Goal: Information Seeking & Learning: Learn about a topic

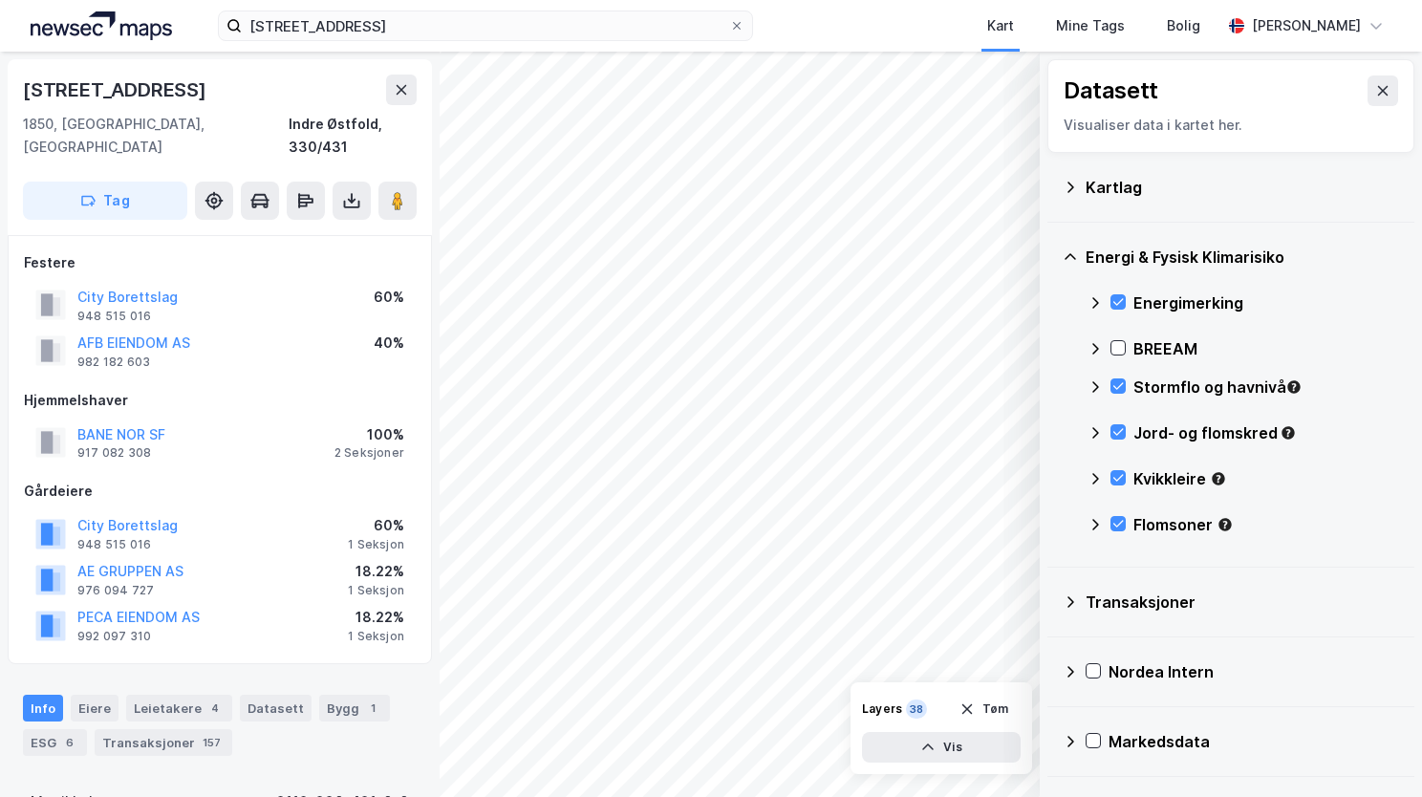
click at [203, 11] on div "[STREET_ADDRESS], mysen Kart Mine Tags Bolig [PERSON_NAME]" at bounding box center [711, 26] width 1422 height 52
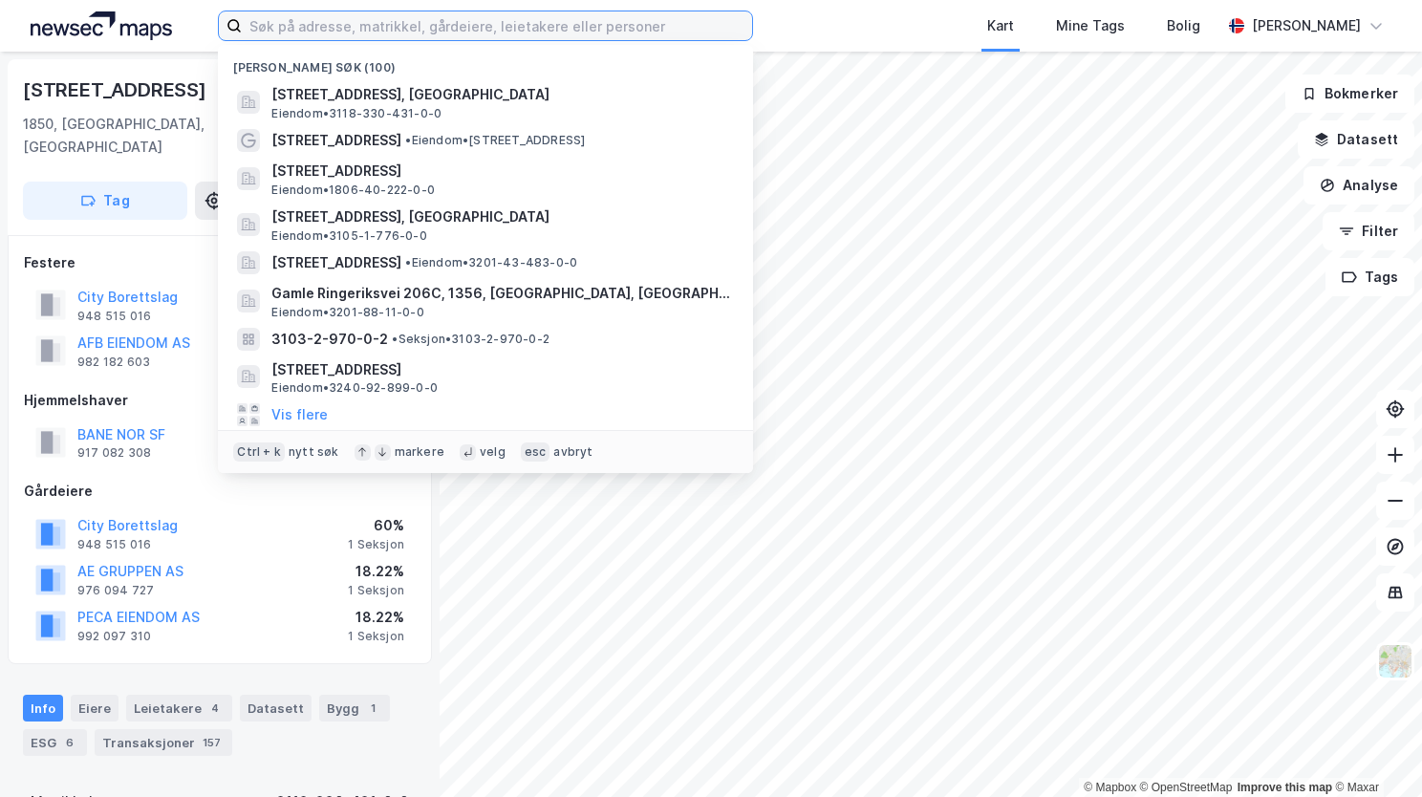
click at [247, 17] on input at bounding box center [497, 25] width 510 height 29
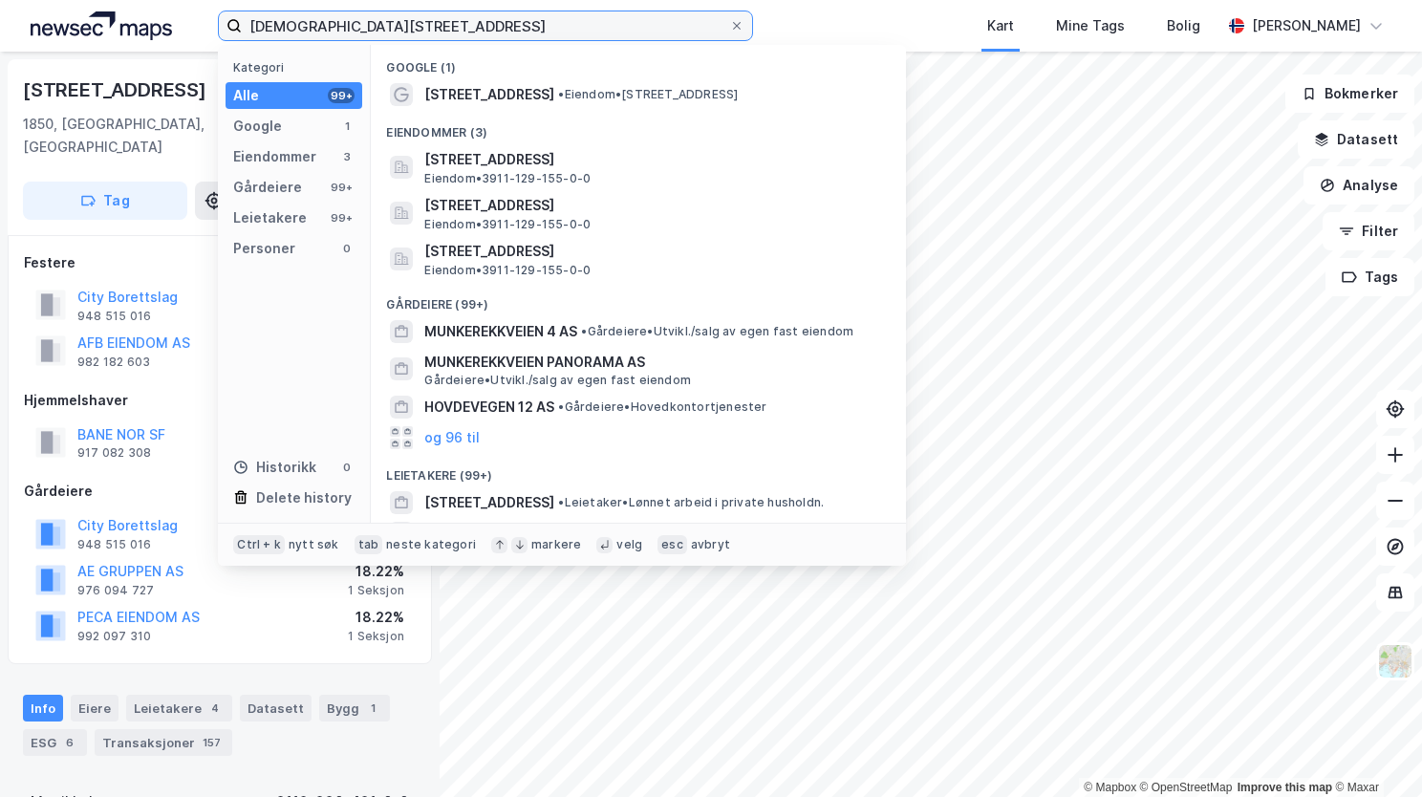
type input "[DEMOGRAPHIC_DATA][STREET_ADDRESS]"
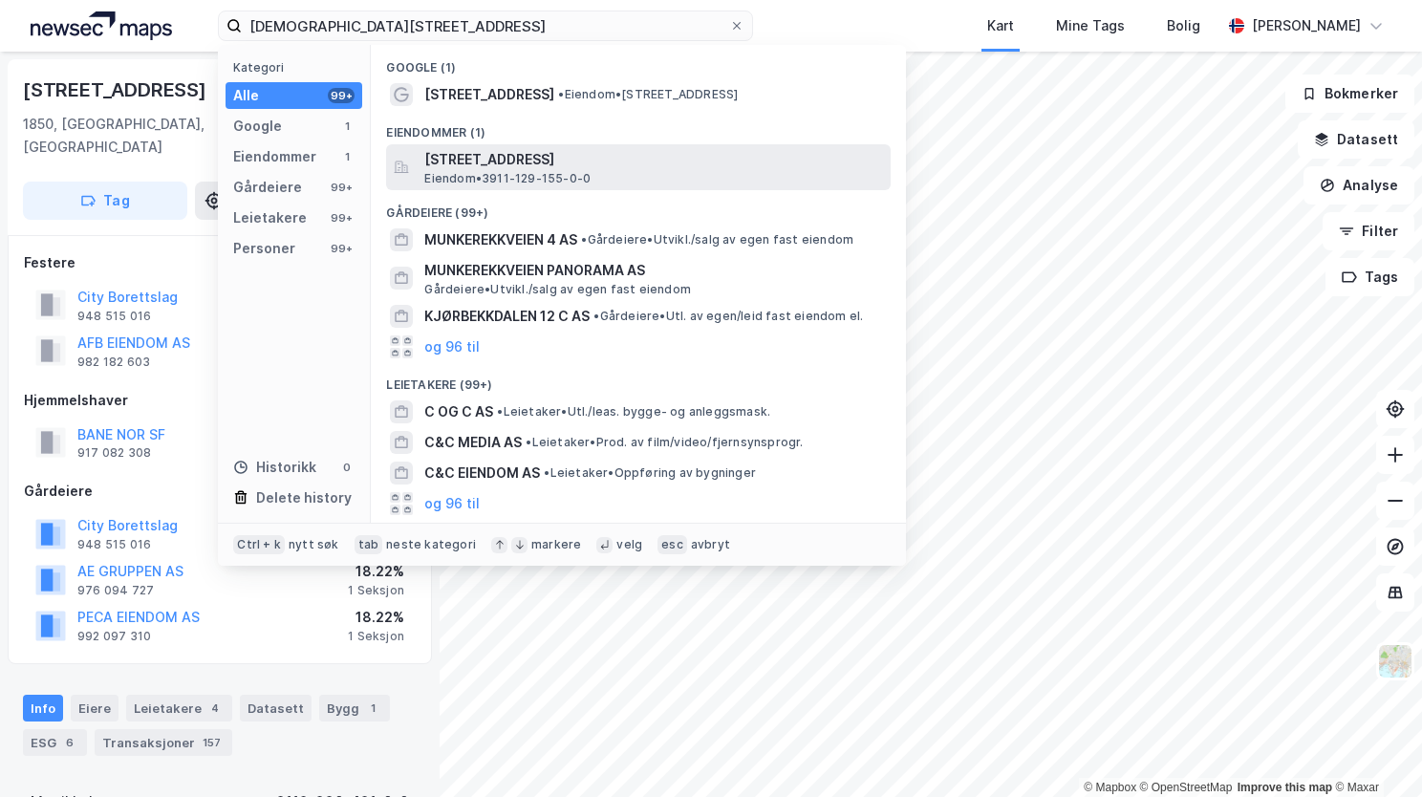
click at [471, 154] on span "[STREET_ADDRESS]" at bounding box center [653, 159] width 459 height 23
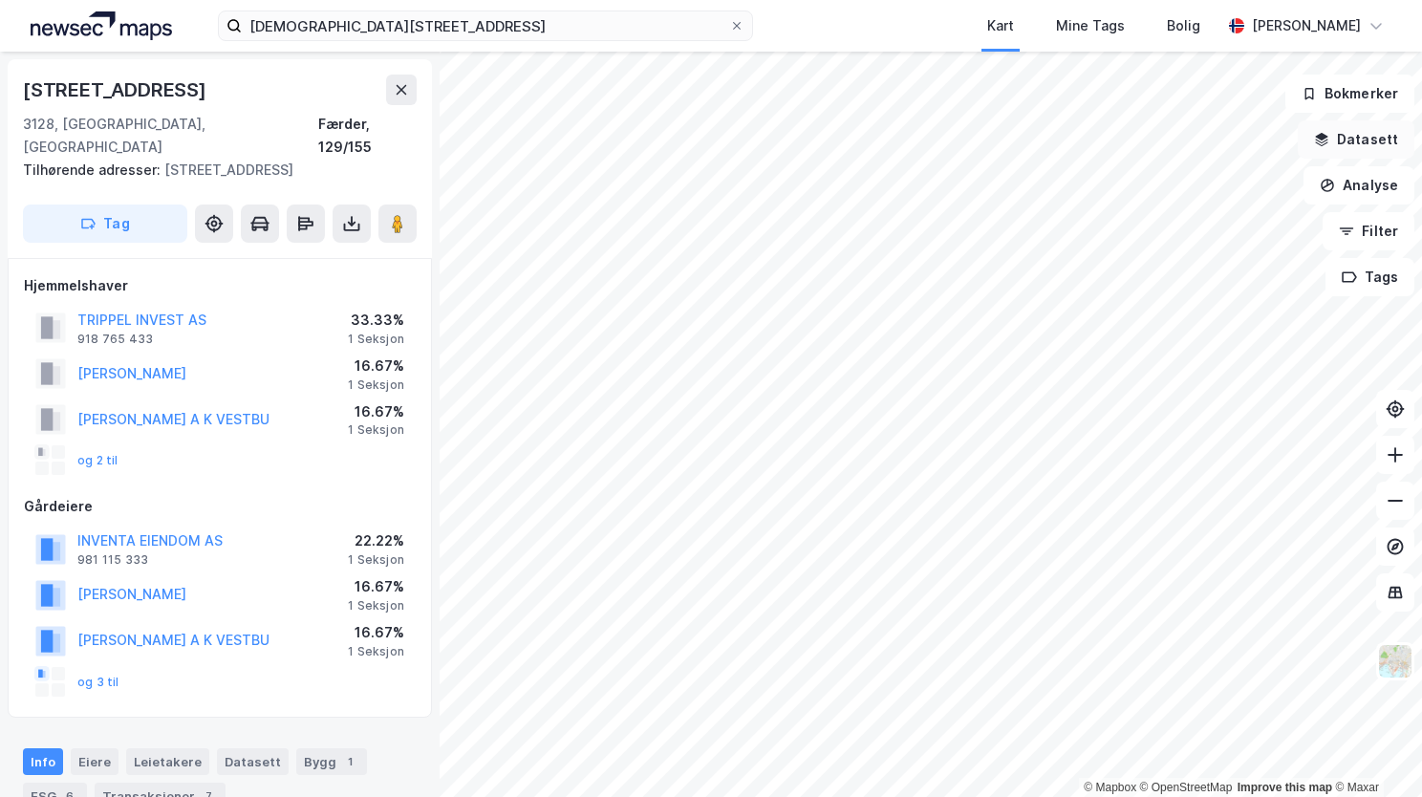
click at [1342, 145] on button "Datasett" at bounding box center [1356, 139] width 117 height 38
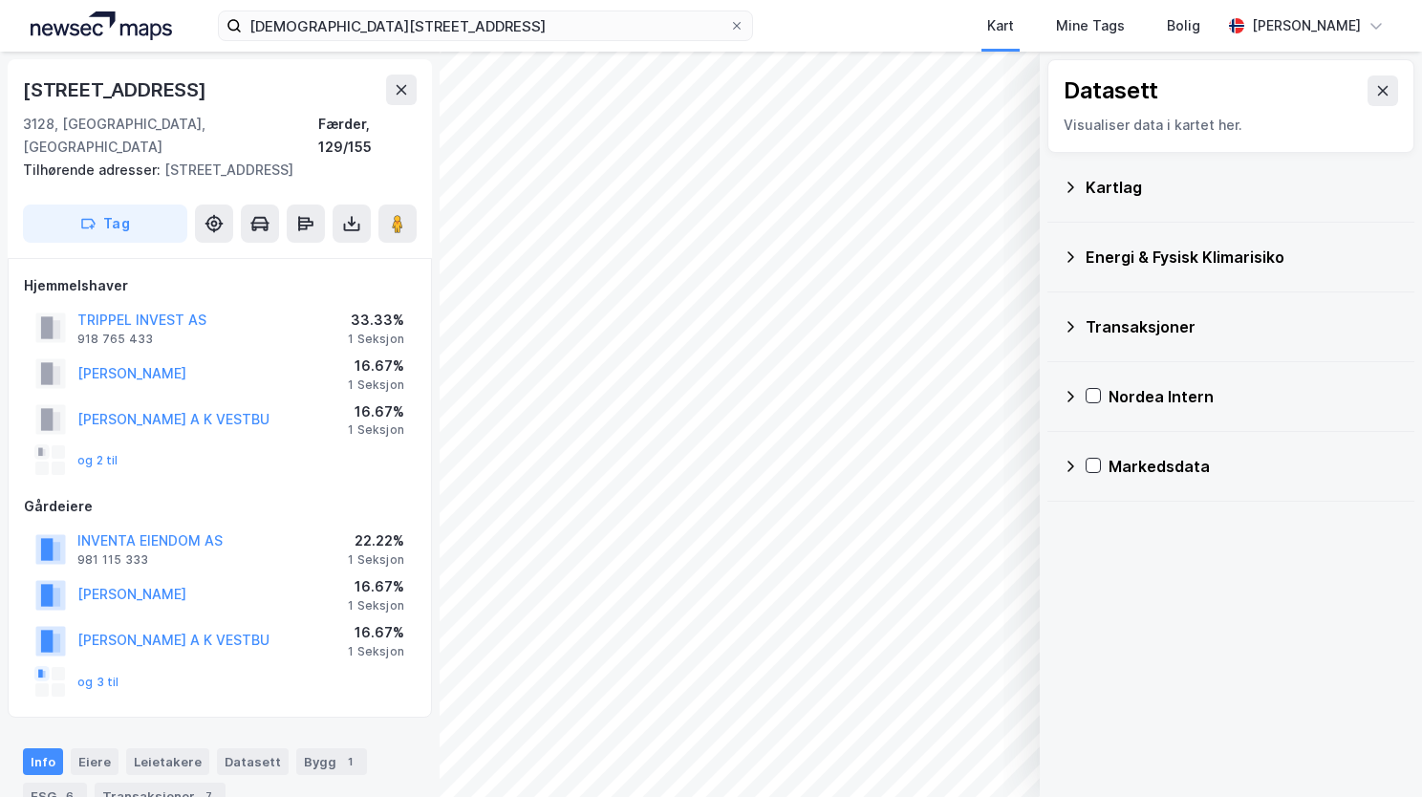
click at [1071, 182] on icon at bounding box center [1070, 187] width 15 height 15
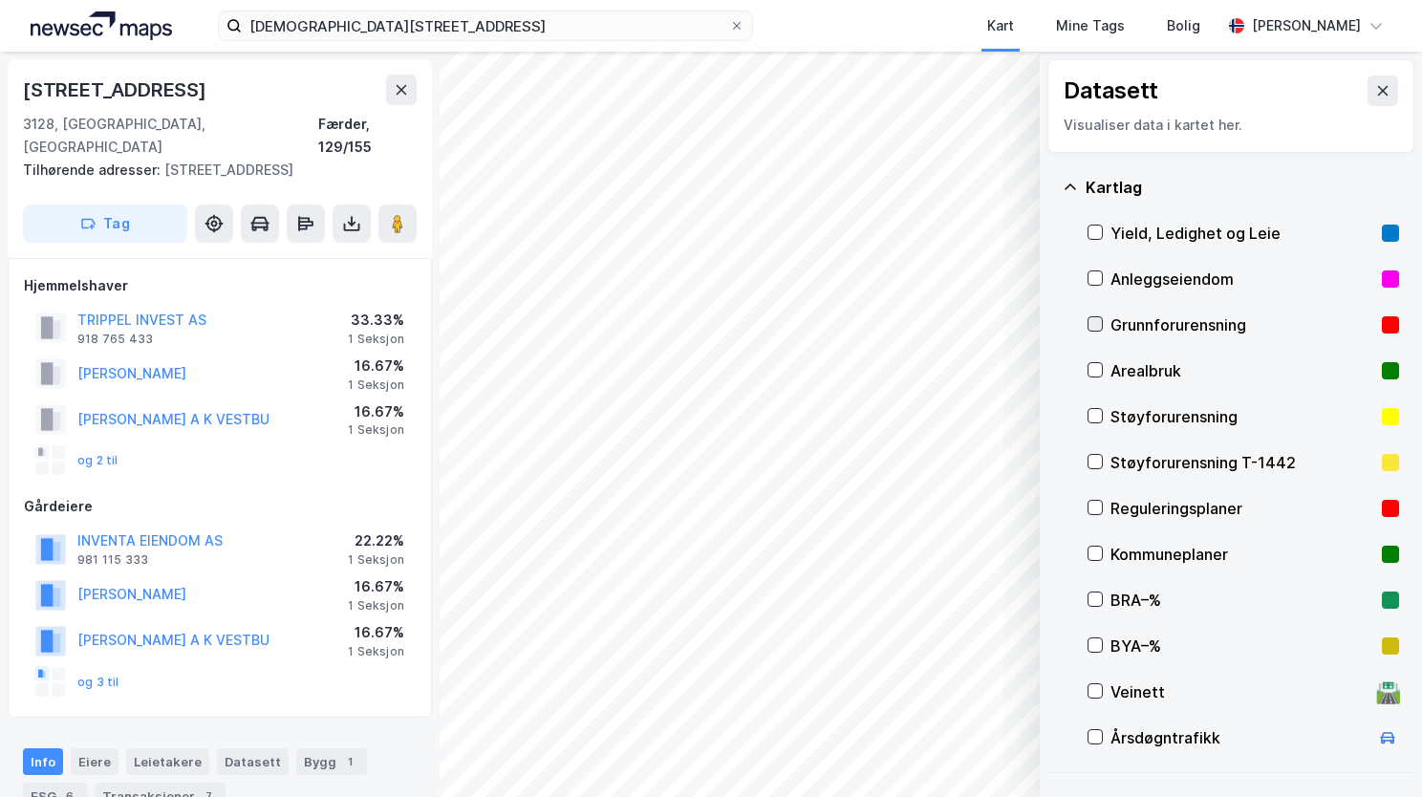
click at [1091, 317] on icon at bounding box center [1095, 323] width 13 height 13
click at [1069, 187] on icon at bounding box center [1070, 187] width 15 height 15
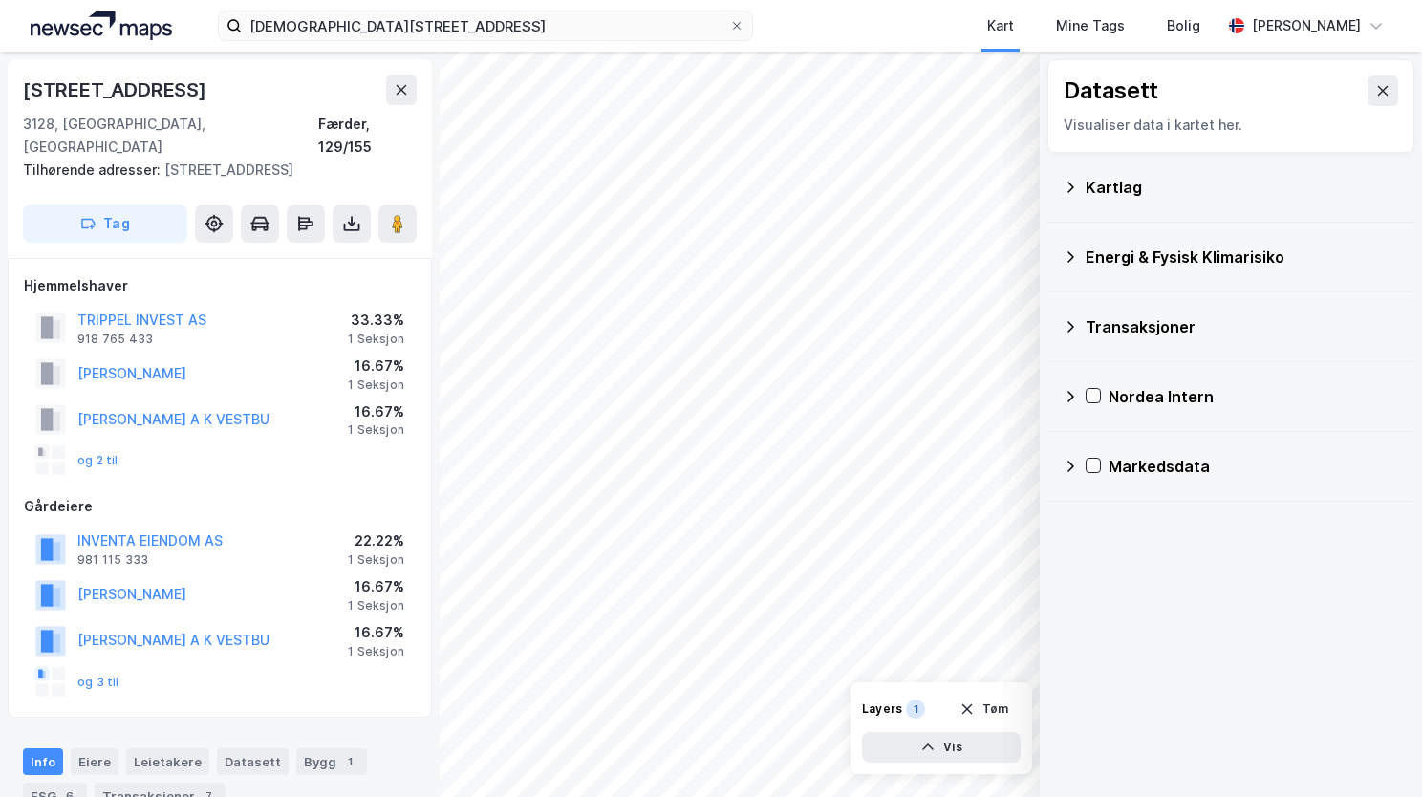
click at [1065, 259] on icon at bounding box center [1070, 256] width 15 height 15
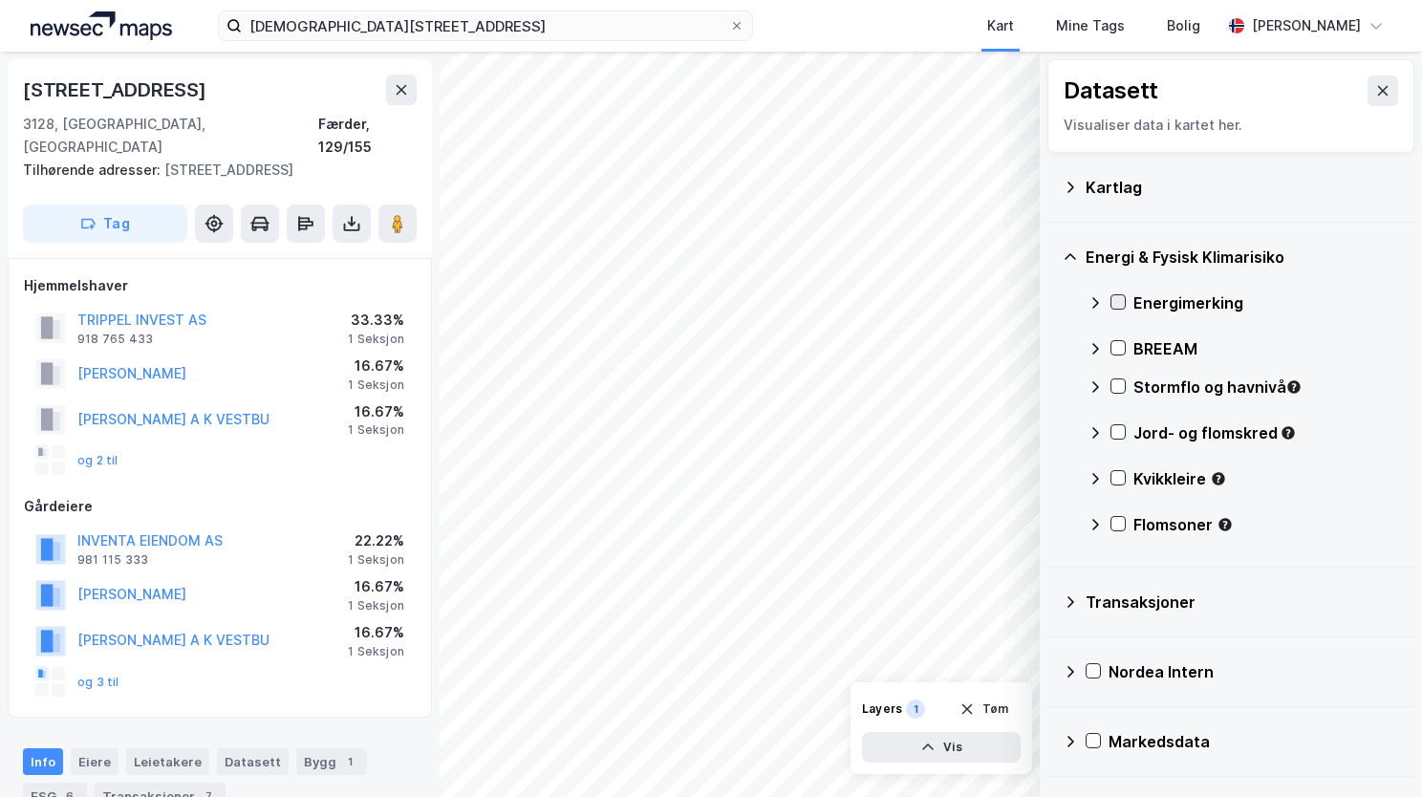
click at [1115, 302] on icon at bounding box center [1119, 302] width 11 height 7
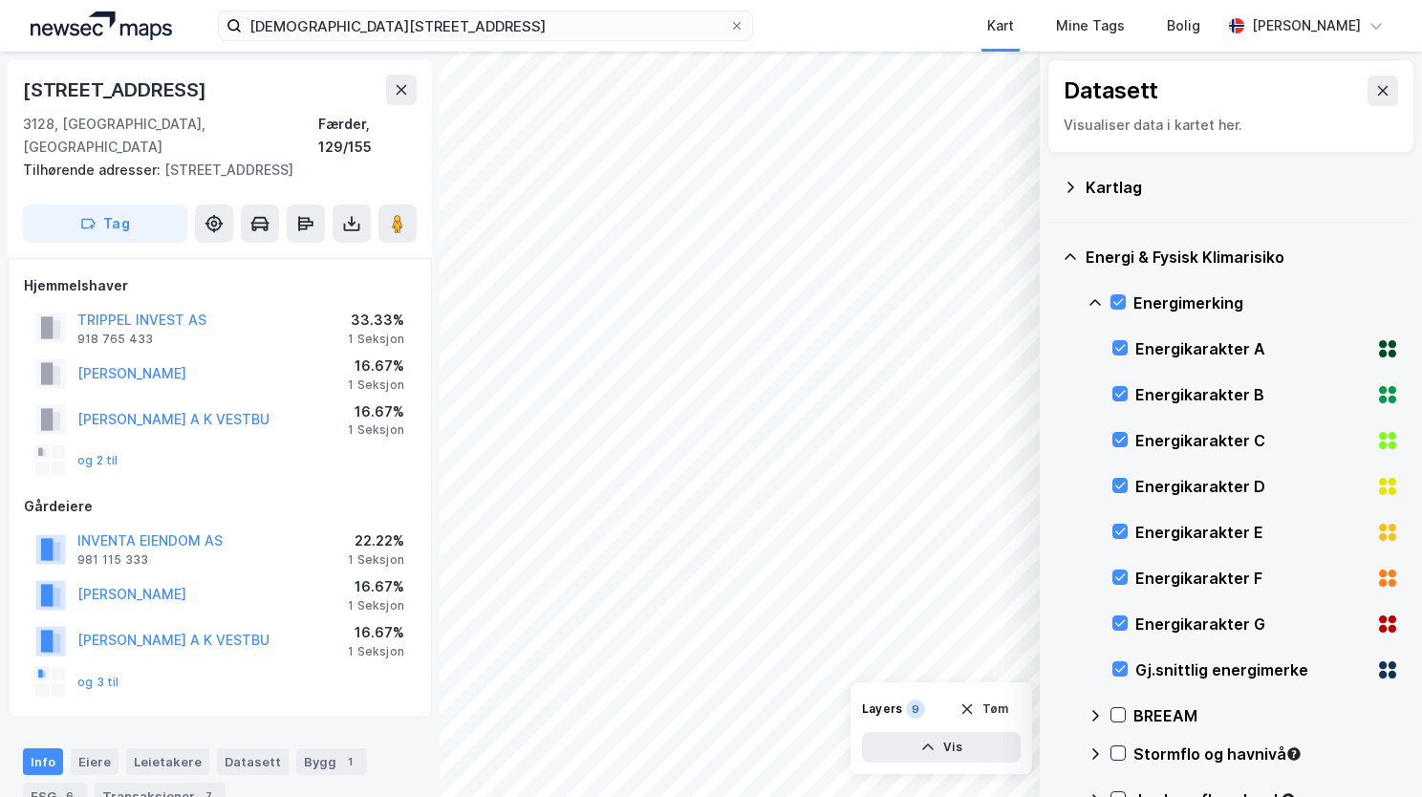
click at [1097, 295] on icon at bounding box center [1095, 302] width 15 height 15
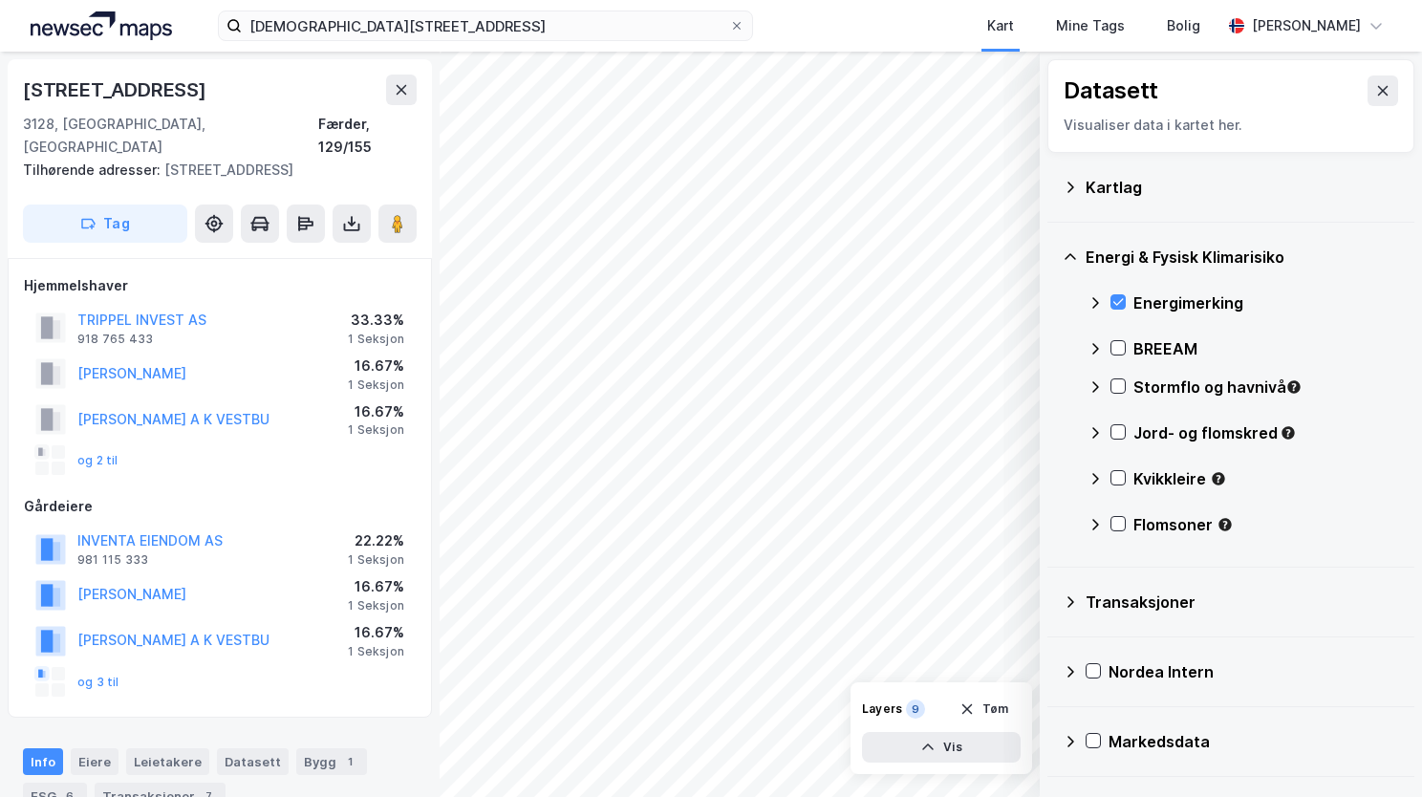
click at [1109, 383] on div "Stormflo og havnivå" at bounding box center [1244, 395] width 312 height 46
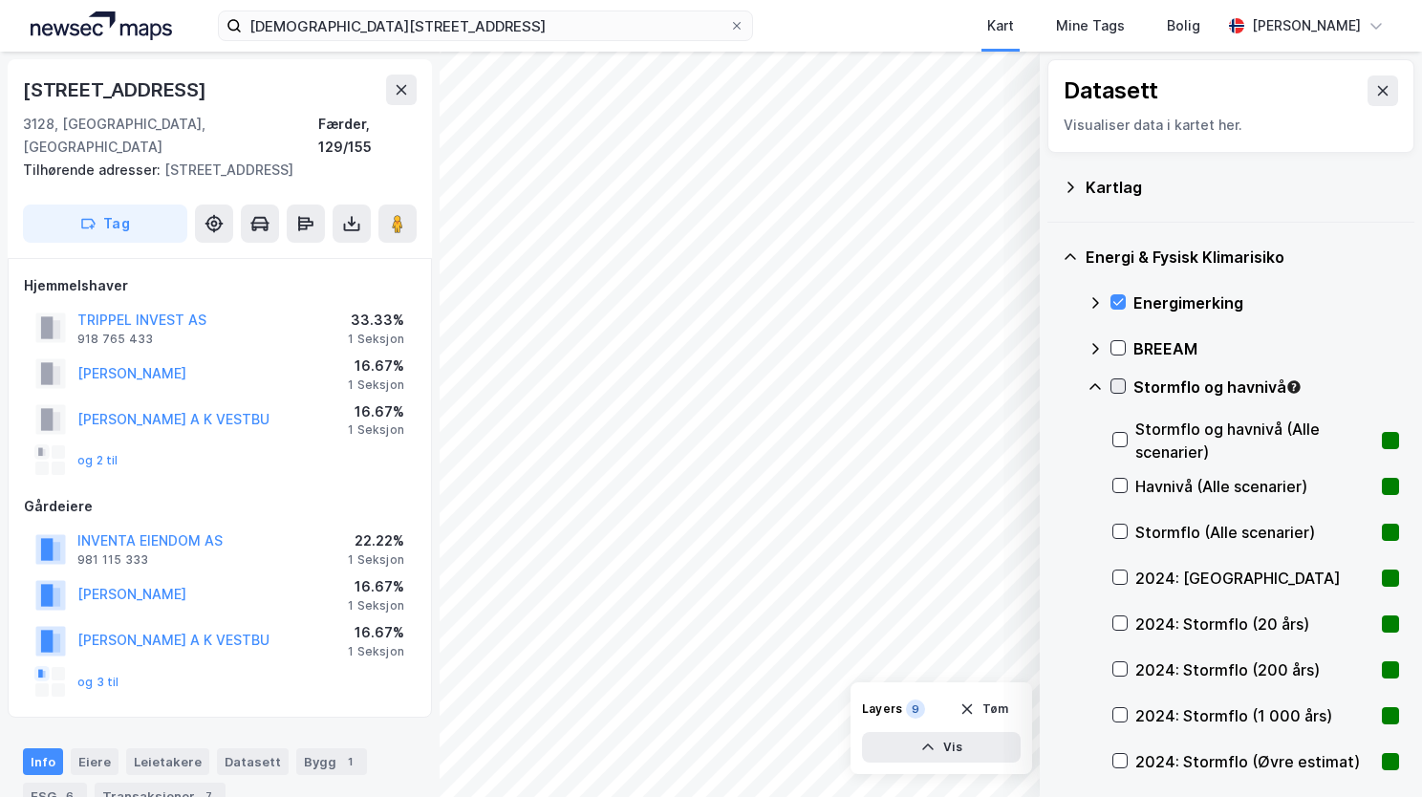
click at [1115, 379] on div at bounding box center [1118, 386] width 15 height 15
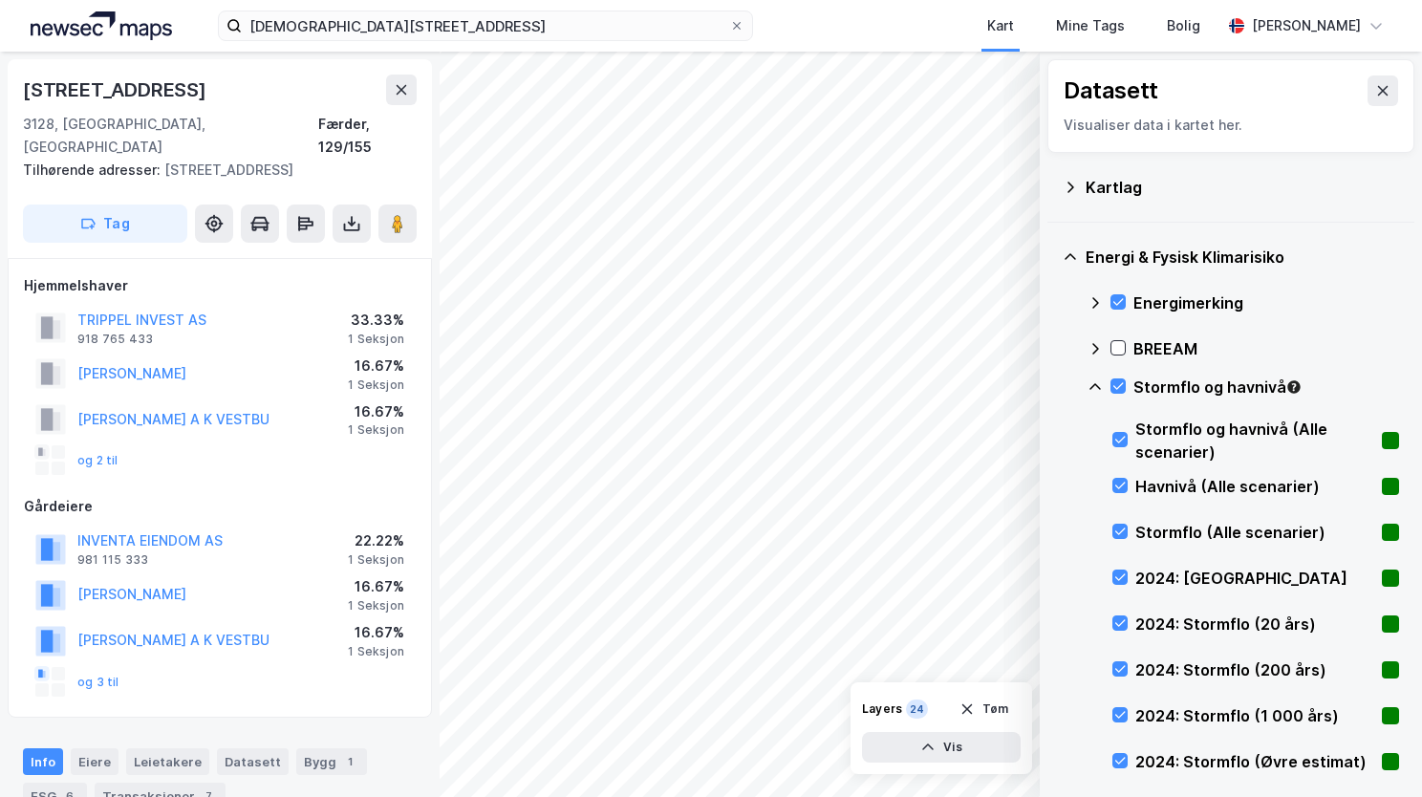
click at [1090, 387] on icon at bounding box center [1095, 387] width 15 height 15
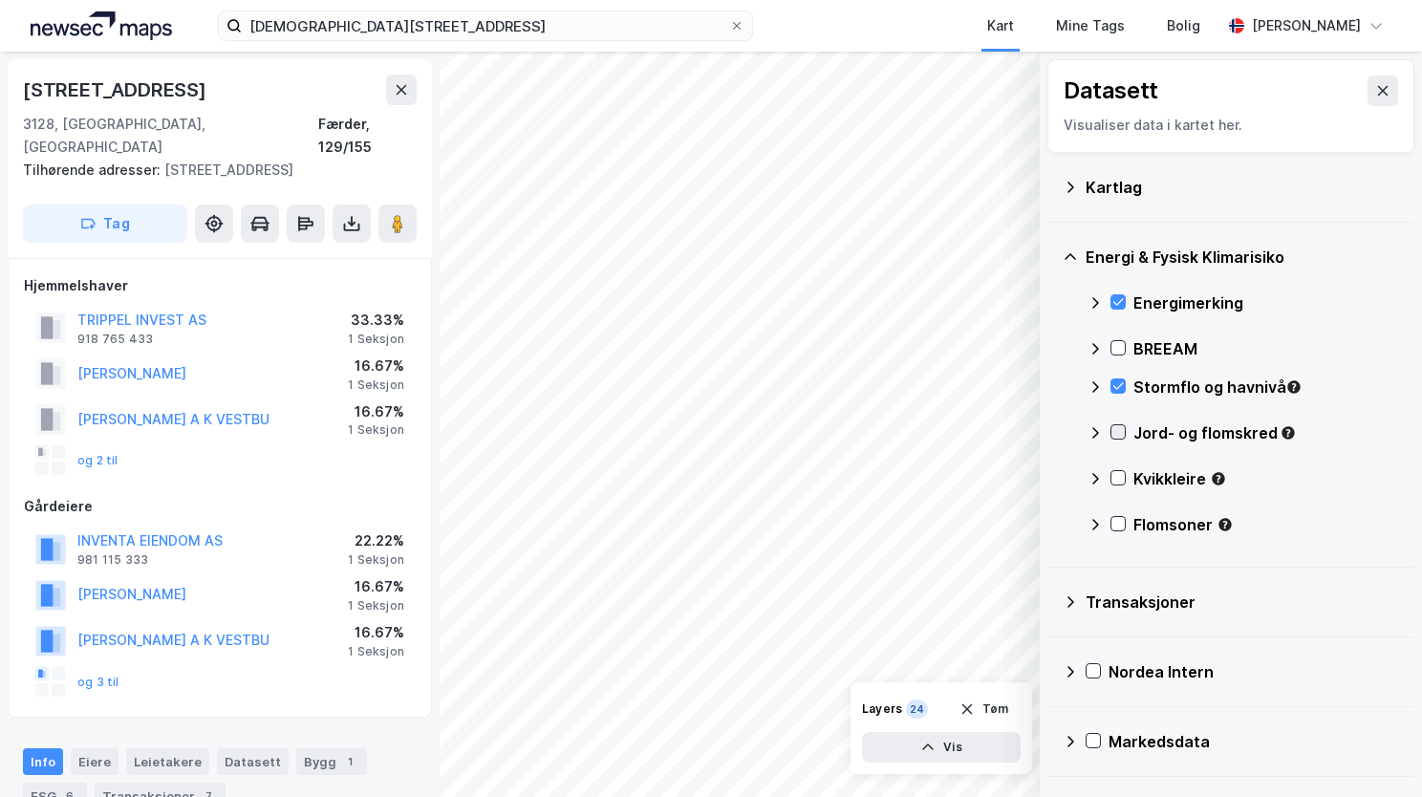
click at [1112, 431] on icon at bounding box center [1118, 431] width 13 height 13
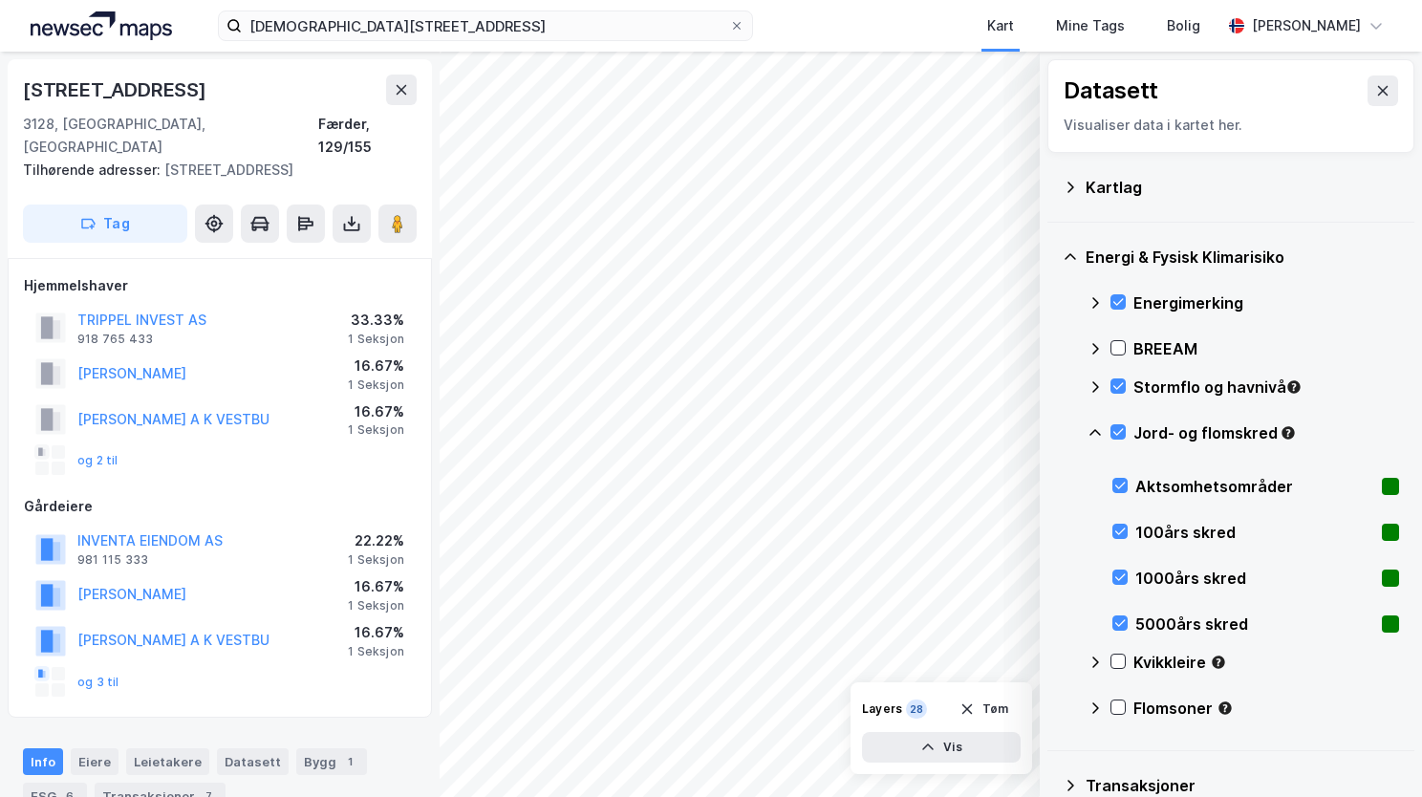
click at [1096, 428] on icon at bounding box center [1095, 432] width 15 height 15
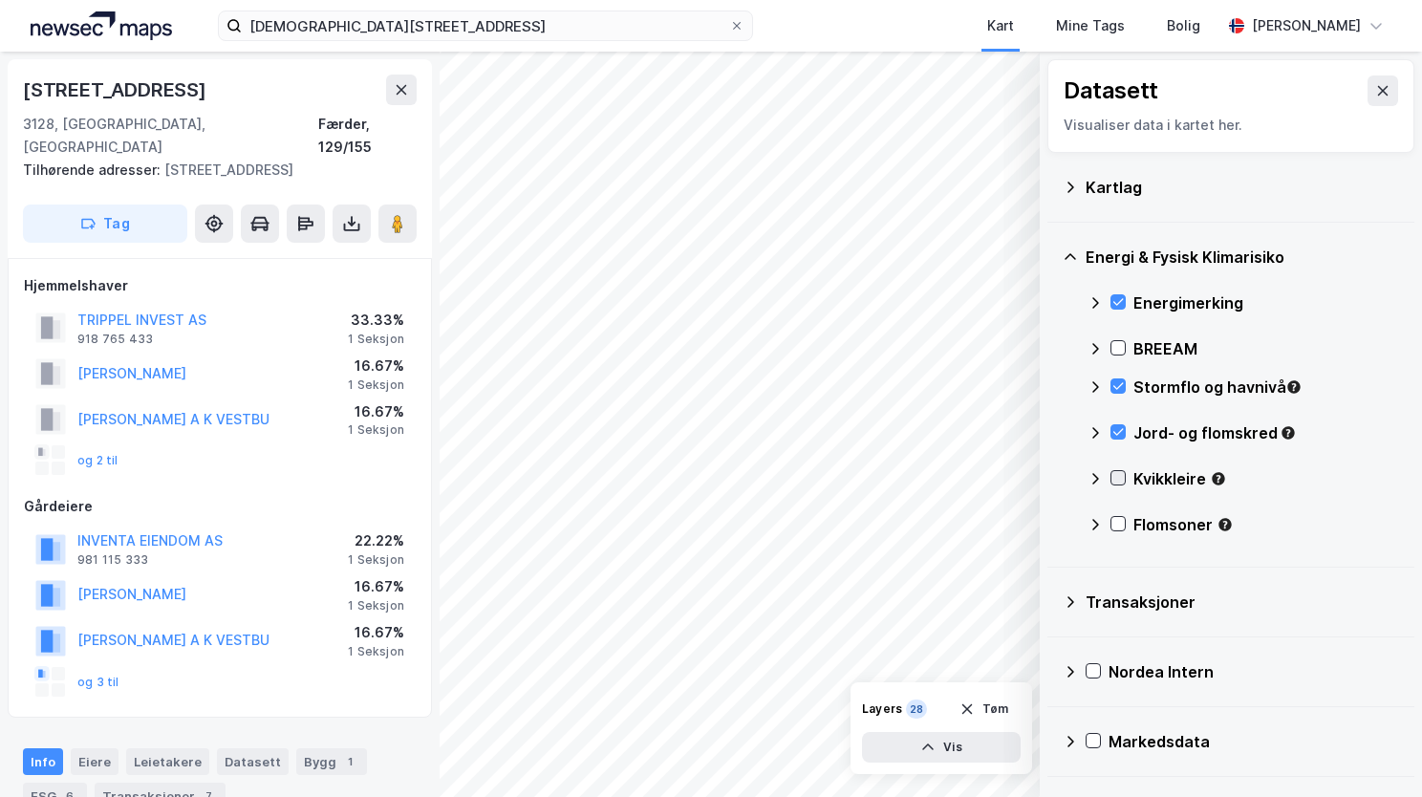
click at [1115, 476] on icon at bounding box center [1118, 477] width 13 height 13
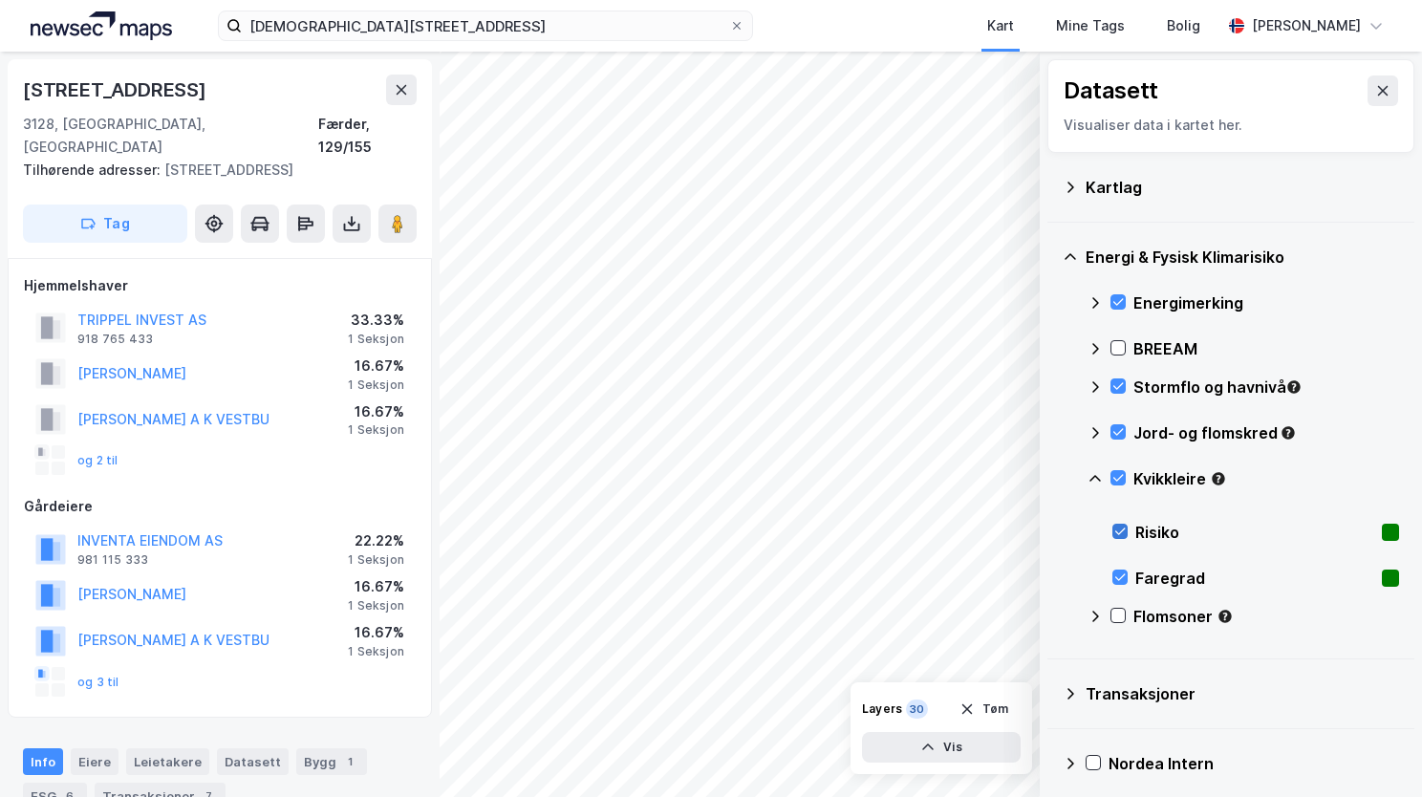
click at [1117, 527] on icon at bounding box center [1120, 531] width 13 height 13
click at [1119, 575] on icon at bounding box center [1120, 577] width 13 height 13
click at [1122, 480] on icon at bounding box center [1118, 477] width 13 height 13
click at [1123, 528] on icon at bounding box center [1120, 531] width 13 height 13
click at [1121, 579] on icon at bounding box center [1120, 577] width 13 height 13
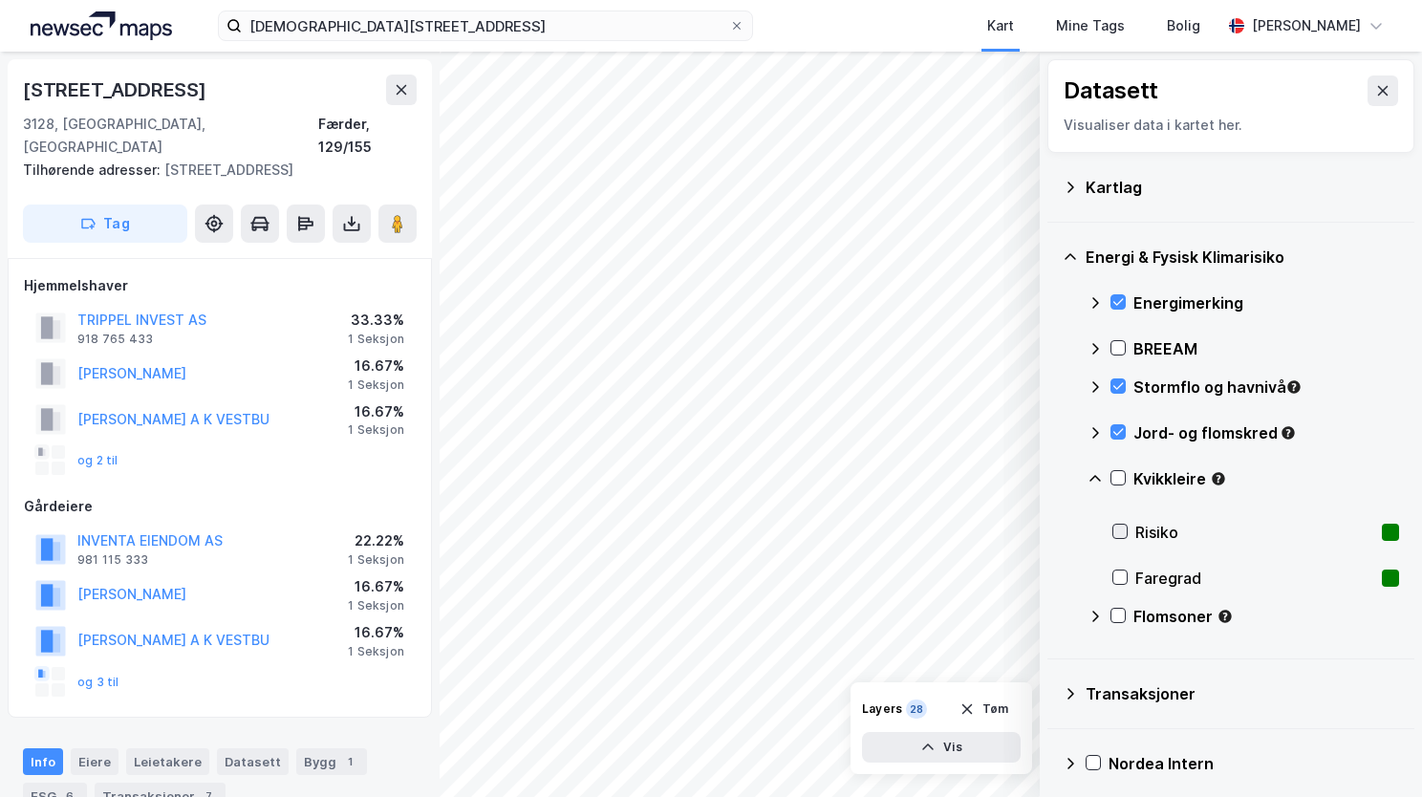
click at [1118, 528] on icon at bounding box center [1120, 531] width 13 height 13
click at [1117, 579] on icon at bounding box center [1120, 577] width 13 height 13
click at [1118, 614] on icon at bounding box center [1118, 615] width 13 height 13
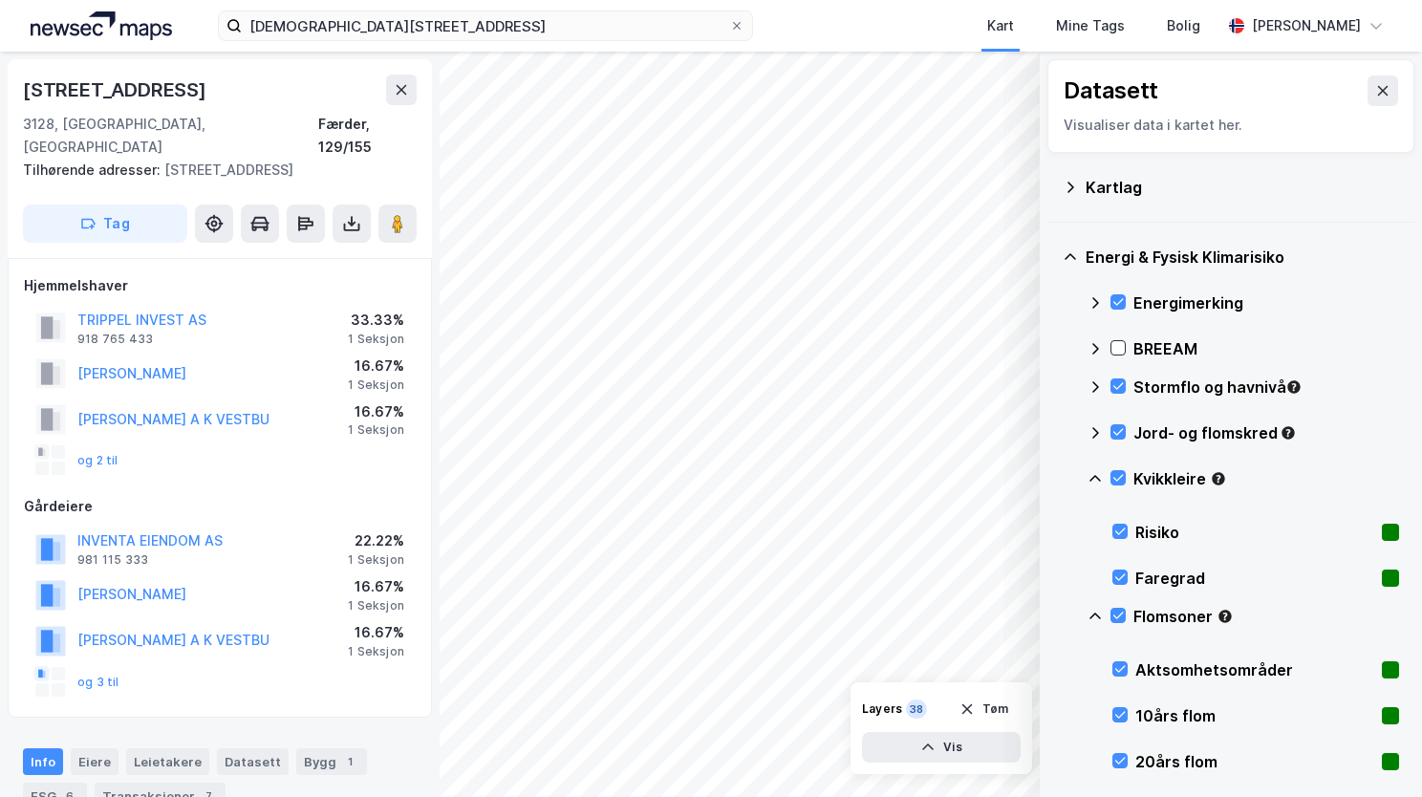
click at [1099, 614] on icon at bounding box center [1095, 616] width 15 height 15
